Goal: Information Seeking & Learning: Learn about a topic

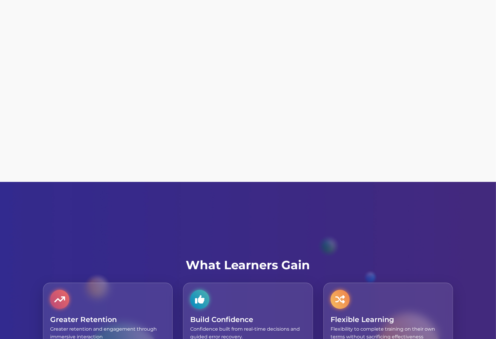
scroll to position [1445, 0]
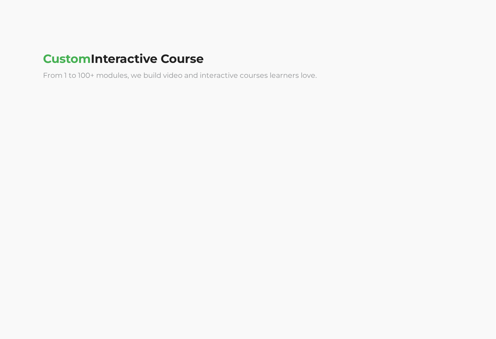
drag, startPoint x: 160, startPoint y: 170, endPoint x: 104, endPoint y: 179, distance: 56.4
click at [104, 179] on div at bounding box center [143, 150] width 200 height 119
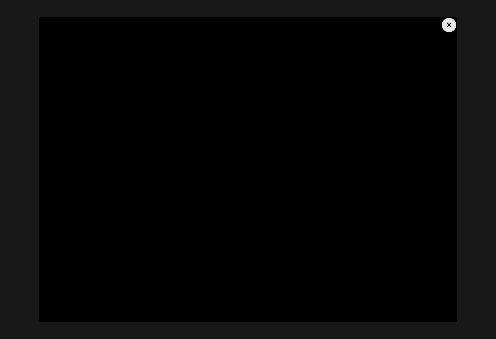
click at [446, 27] on div "×" at bounding box center [449, 25] width 14 height 14
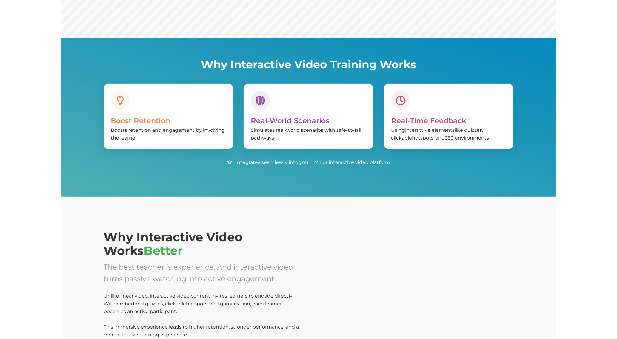
scroll to position [0, 0]
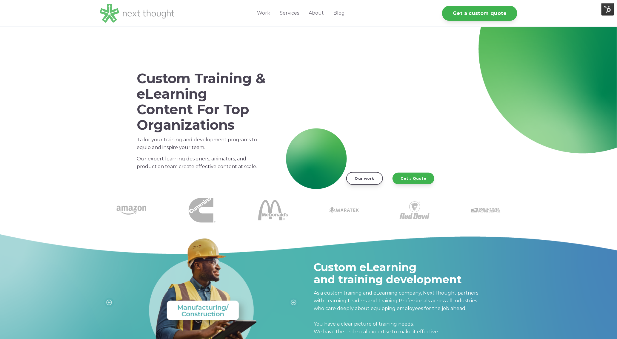
click at [110, 15] on img at bounding box center [137, 13] width 75 height 19
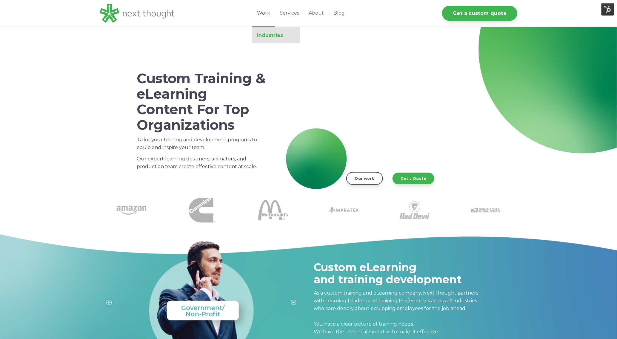
click at [268, 35] on link "Industries" at bounding box center [276, 36] width 48 height 6
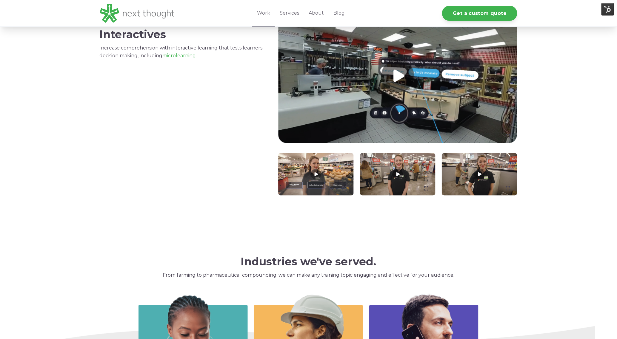
scroll to position [813, 0]
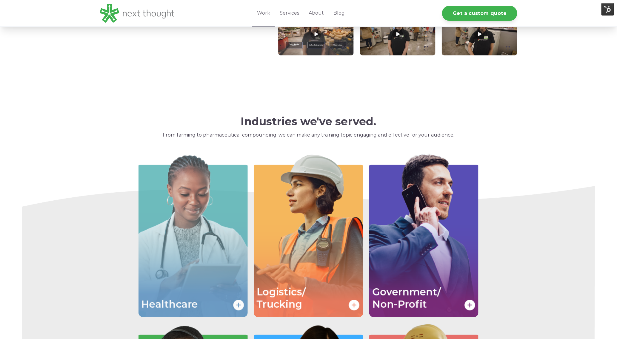
click at [181, 233] on img "Image grid with {{ image_count }} images." at bounding box center [194, 235] width 110 height 164
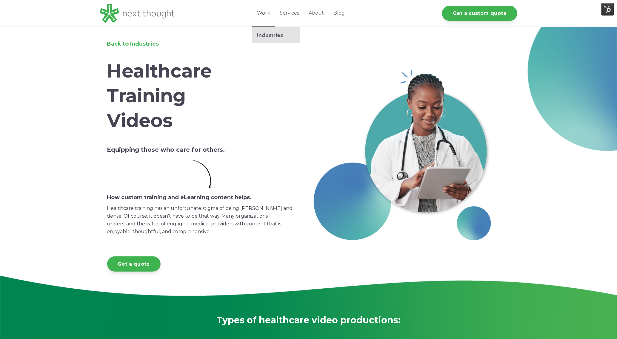
click at [262, 15] on link "Work" at bounding box center [263, 13] width 23 height 27
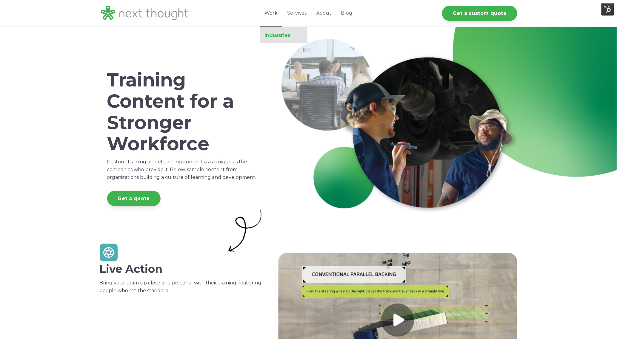
click at [278, 38] on link "Industries" at bounding box center [284, 36] width 48 height 6
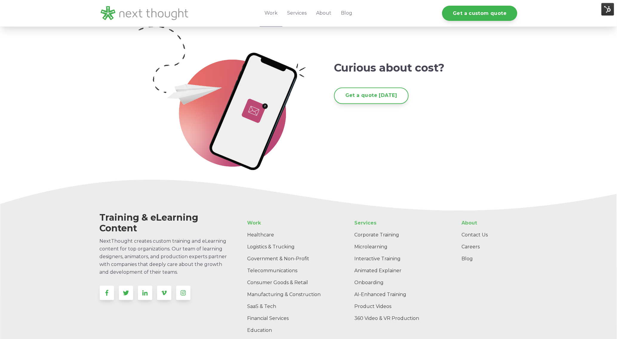
scroll to position [1881, 0]
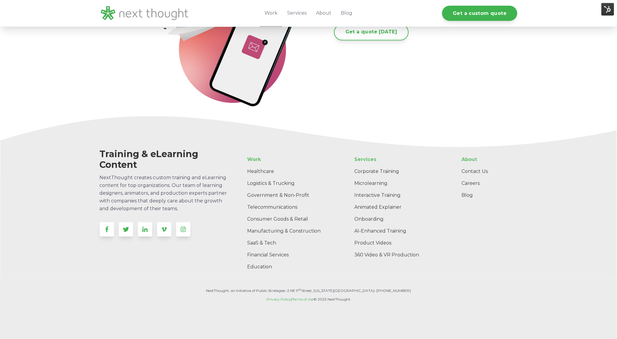
click at [324, 301] on p "Privacy Policy | Terms of Use © 2023 NextThought" at bounding box center [309, 300] width 418 height 6
drag, startPoint x: 324, startPoint y: 299, endPoint x: 339, endPoint y: 299, distance: 15.5
click at [339, 299] on p "Privacy Policy | Terms of Use © 2023 NextThought" at bounding box center [309, 300] width 418 height 6
click at [323, 298] on p "Privacy Policy | Terms of Use © 2023 NextThought" at bounding box center [309, 300] width 418 height 6
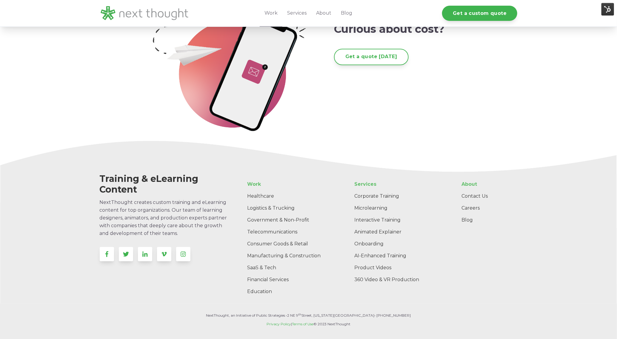
scroll to position [1852, 0]
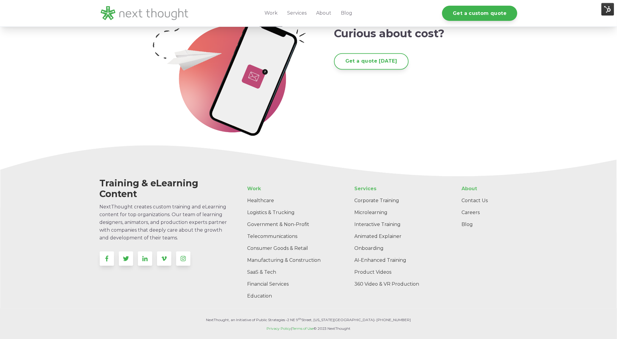
drag, startPoint x: 323, startPoint y: 301, endPoint x: 349, endPoint y: 308, distance: 27.5
click at [349, 308] on div "Training & eLearning Content NextThought creates custom training and eLearning …" at bounding box center [308, 258] width 617 height 224
drag, startPoint x: 325, startPoint y: 329, endPoint x: 370, endPoint y: 329, distance: 45.1
click at [370, 329] on p "Privacy Policy | Terms of Use © 2023 NextThought" at bounding box center [309, 329] width 418 height 6
